Goal: Check status: Check status

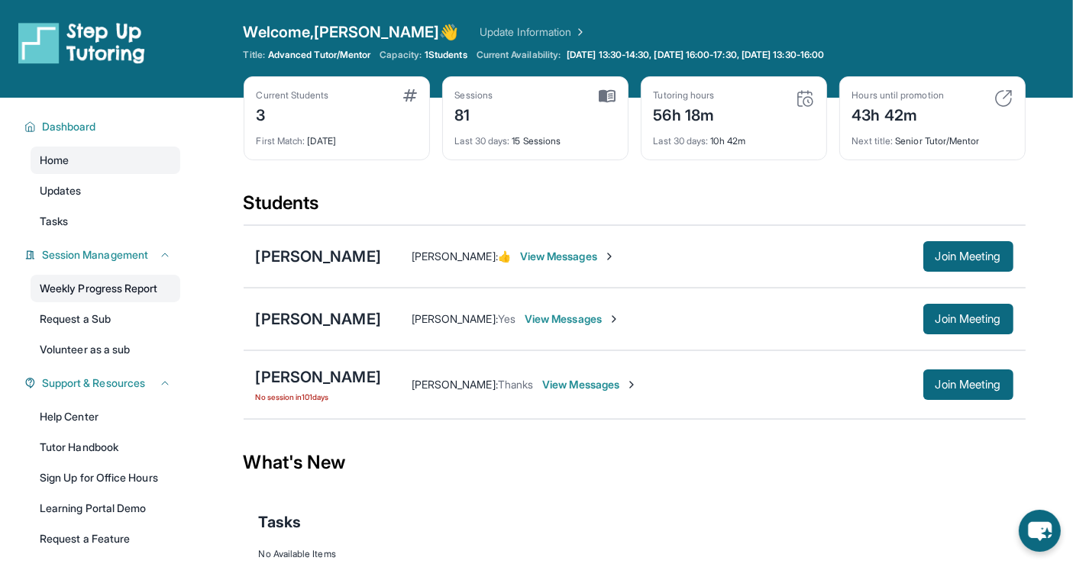
click at [145, 291] on link "Weekly Progress Report" at bounding box center [106, 288] width 150 height 27
click at [948, 317] on span "Join Meeting" at bounding box center [968, 319] width 66 height 9
